Goal: Find specific page/section: Find specific page/section

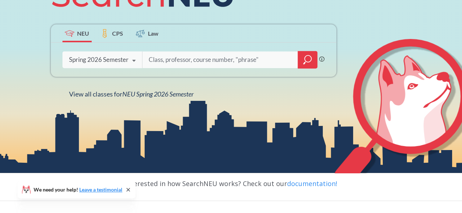
scroll to position [86, 0]
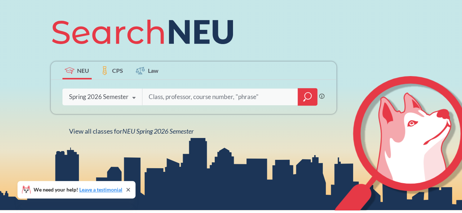
click at [186, 97] on input "search" at bounding box center [220, 96] width 145 height 15
type input "KOnrad"
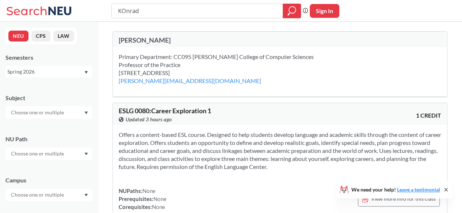
click at [155, 41] on div "[PERSON_NAME]" at bounding box center [199, 40] width 161 height 8
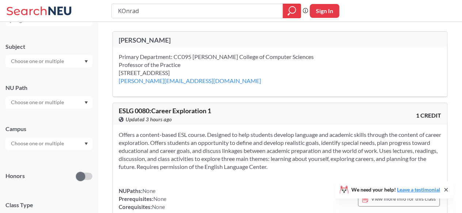
scroll to position [53, 0]
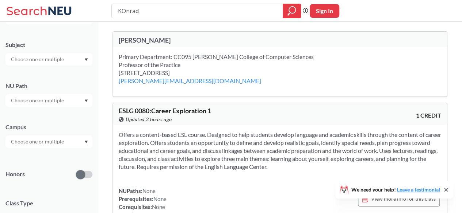
click at [64, 134] on div "Campus" at bounding box center [48, 132] width 87 height 32
click at [62, 141] on input "text" at bounding box center [37, 142] width 61 height 9
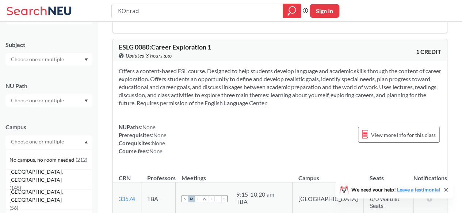
scroll to position [17, 0]
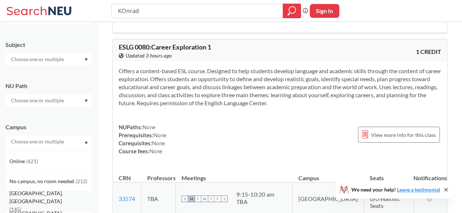
click at [59, 200] on div "Oakland, CA ( 145 )" at bounding box center [50, 202] width 82 height 24
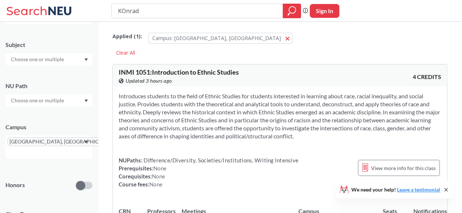
click at [208, 5] on input "KOnrad" at bounding box center [197, 11] width 160 height 12
type input "Konrad"
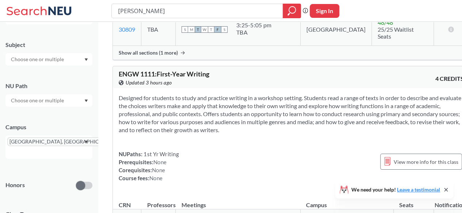
scroll to position [1915, 0]
click at [24, 16] on icon at bounding box center [40, 11] width 68 height 15
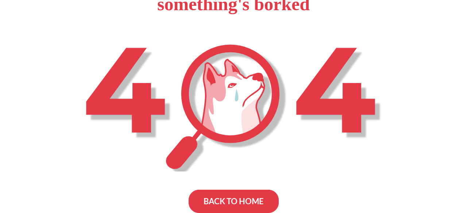
click at [231, 202] on div "BACK TO HOME" at bounding box center [234, 201] width 90 height 23
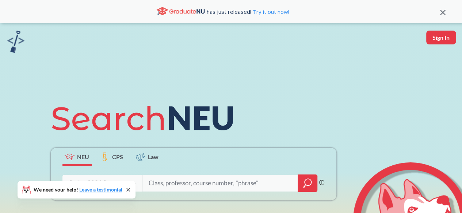
click at [194, 183] on input "search" at bounding box center [220, 183] width 145 height 15
type input "[PERSON_NAME]"
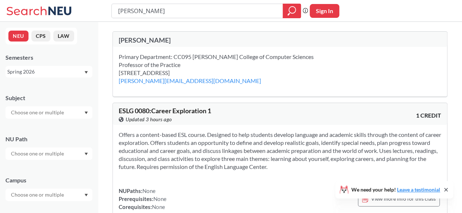
click at [158, 55] on div "Primary Department: CC095 [PERSON_NAME] College of Computer Sciences Professor …" at bounding box center [225, 61] width 213 height 16
click at [146, 39] on div "[PERSON_NAME]" at bounding box center [199, 40] width 161 height 8
click at [149, 49] on div "Primary Department: CC095 [PERSON_NAME] College of Computer Sciences Professor …" at bounding box center [280, 72] width 334 height 50
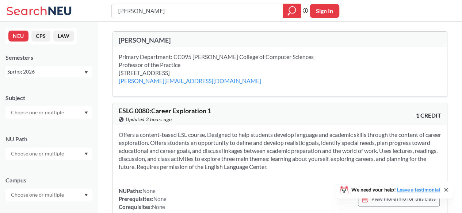
click at [160, 58] on div "Primary Department: CC095 [PERSON_NAME] College of Computer Sciences Professor …" at bounding box center [225, 61] width 213 height 16
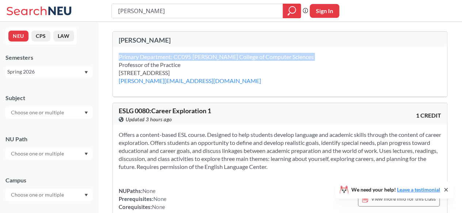
click at [160, 58] on div "Primary Department: CC095 [PERSON_NAME] College of Computer Sciences Professor …" at bounding box center [225, 61] width 213 height 16
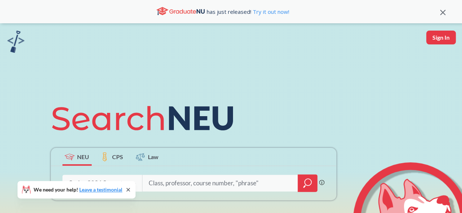
click at [200, 180] on input "search" at bounding box center [220, 183] width 145 height 15
type input "DSA"
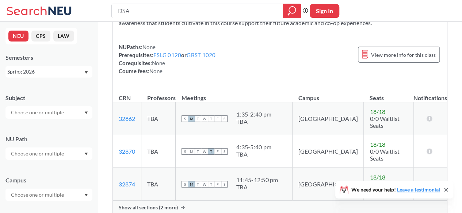
scroll to position [264, 0]
